Goal: Find specific page/section: Find specific page/section

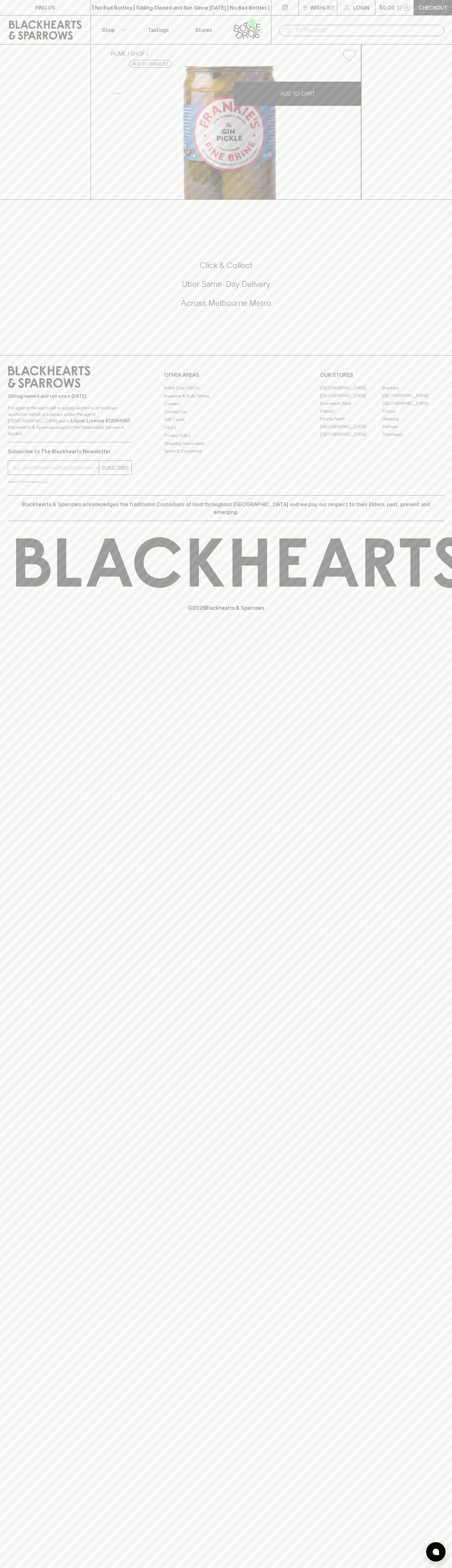
click at [13, 4] on link "FIND US" at bounding box center [45, 7] width 90 height 15
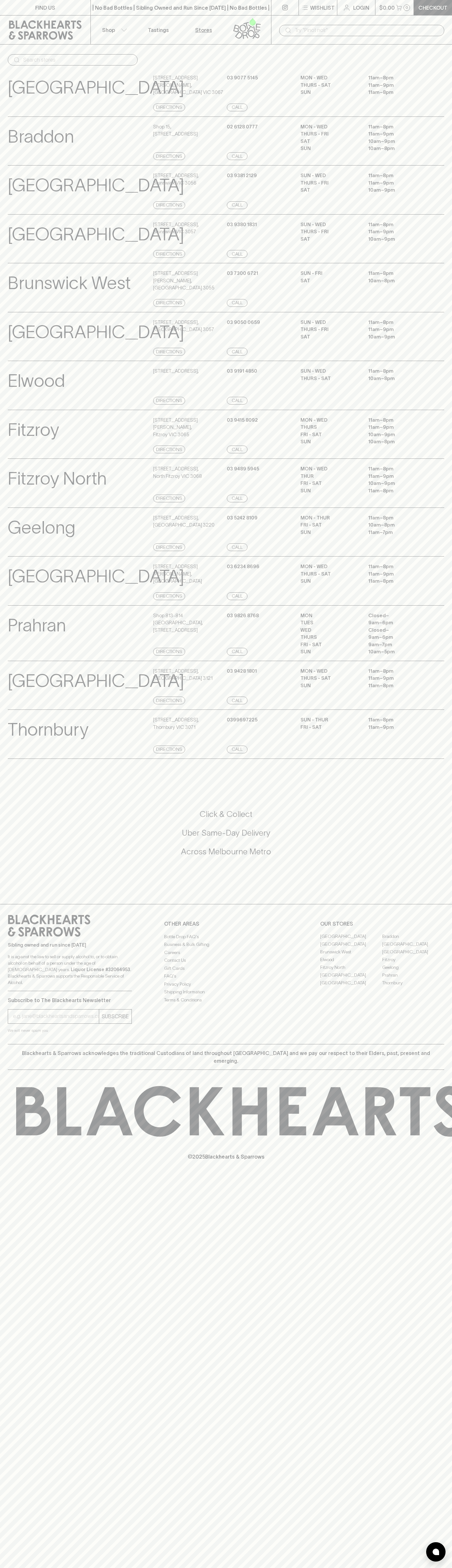
click at [422, 1029] on div "Sibling owned and run since 2006 It is against the law to sell or supply alcoho…" at bounding box center [226, 974] width 452 height 140
click at [114, 1567] on html "FIND US | No Bad Bottles | Sibling Owned and Run Since 2006 | No Bad Bottles | …" at bounding box center [226, 784] width 452 height 1568
click at [18, 394] on p "Elwood" at bounding box center [37, 381] width 57 height 27
